Goal: Complete application form

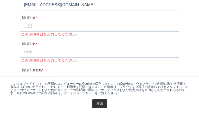
scroll to position [106, 0]
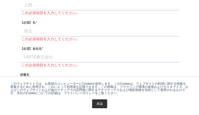
type input "[EMAIL_ADDRESS][DOMAIN_NAME]"
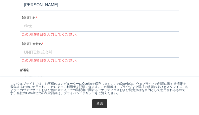
scroll to position [127, 0]
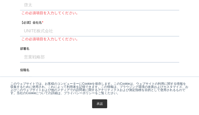
type input "[PERSON_NAME]"
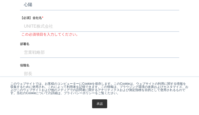
scroll to position [148, 0]
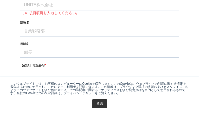
type input "心陽"
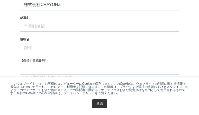
scroll to position [170, 0]
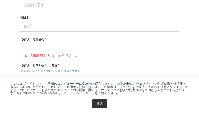
type input "株式会社CRAYONZ"
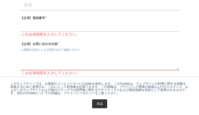
type input "営業"
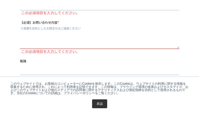
type input "代表取締役"
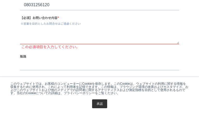
scroll to position [240, 0]
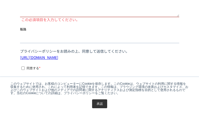
type input "08031256120"
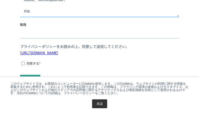
scroll to position [268, 0]
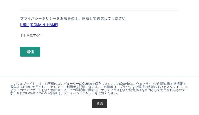
type textarea "lore ipsumdolo sitametc。 adipiscingelitsed。 doe、temporincididuntu、laboreetdolor…"
type input "‐‐‐‐‐"
checkbox input "true"
type input "株式会社CRAYONZ"
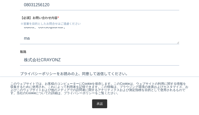
scroll to position [240, 0]
